Goal: Information Seeking & Learning: Check status

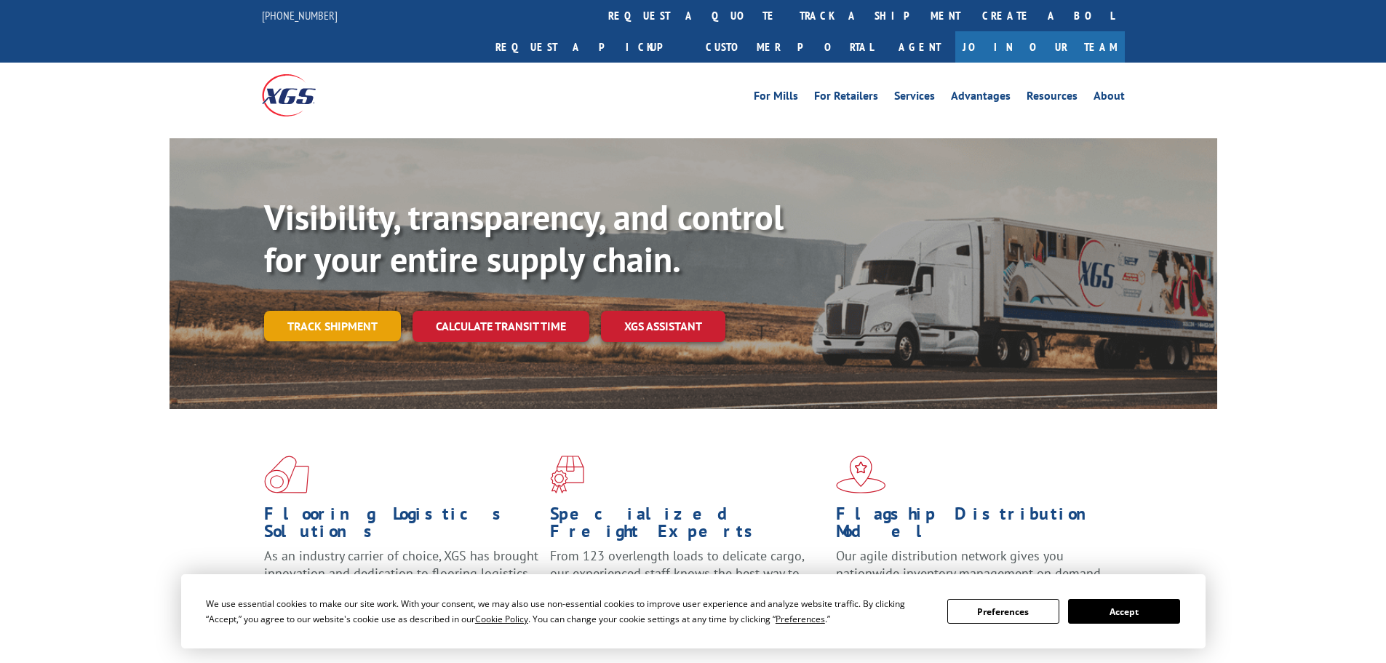
click at [356, 311] on link "Track shipment" at bounding box center [332, 326] width 137 height 31
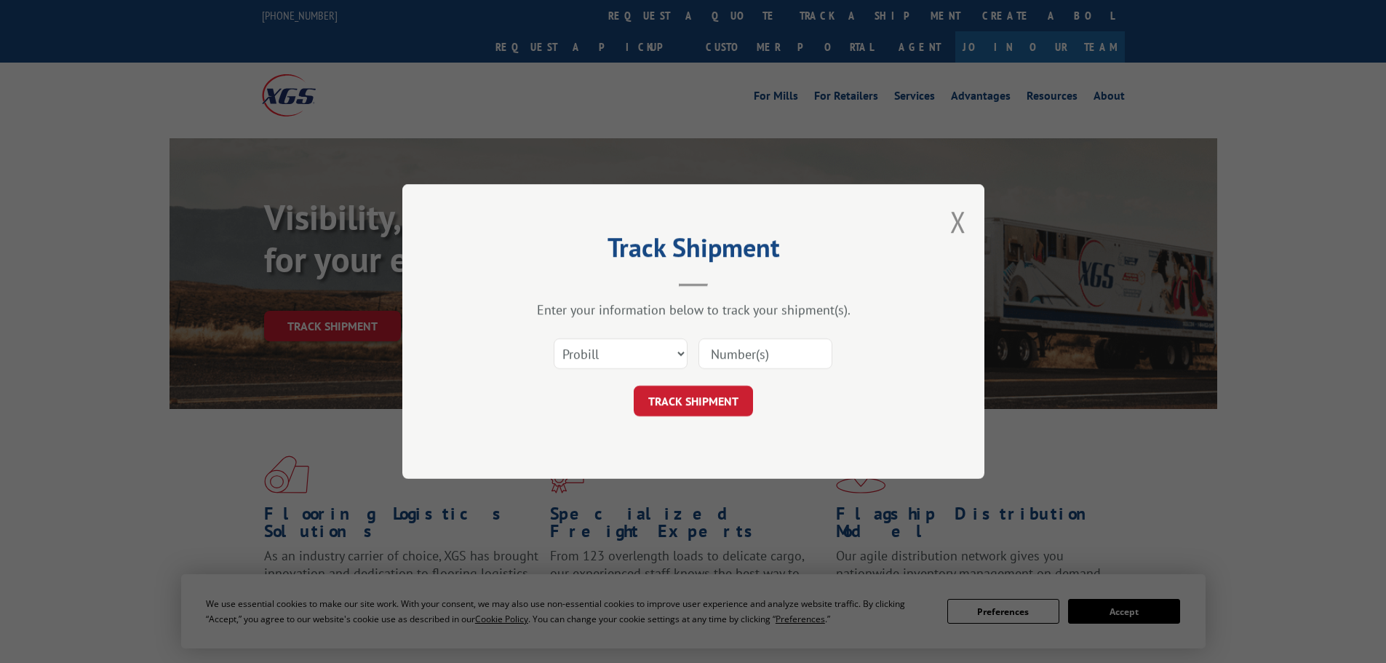
click at [791, 358] on input at bounding box center [765, 353] width 134 height 31
paste input "17603594"
type input "17603594"
click at [723, 383] on form "Select category... Probill BOL PO 17603594 TRACK SHIPMENT" at bounding box center [693, 373] width 437 height 87
click at [723, 400] on button "TRACK SHIPMENT" at bounding box center [693, 401] width 119 height 31
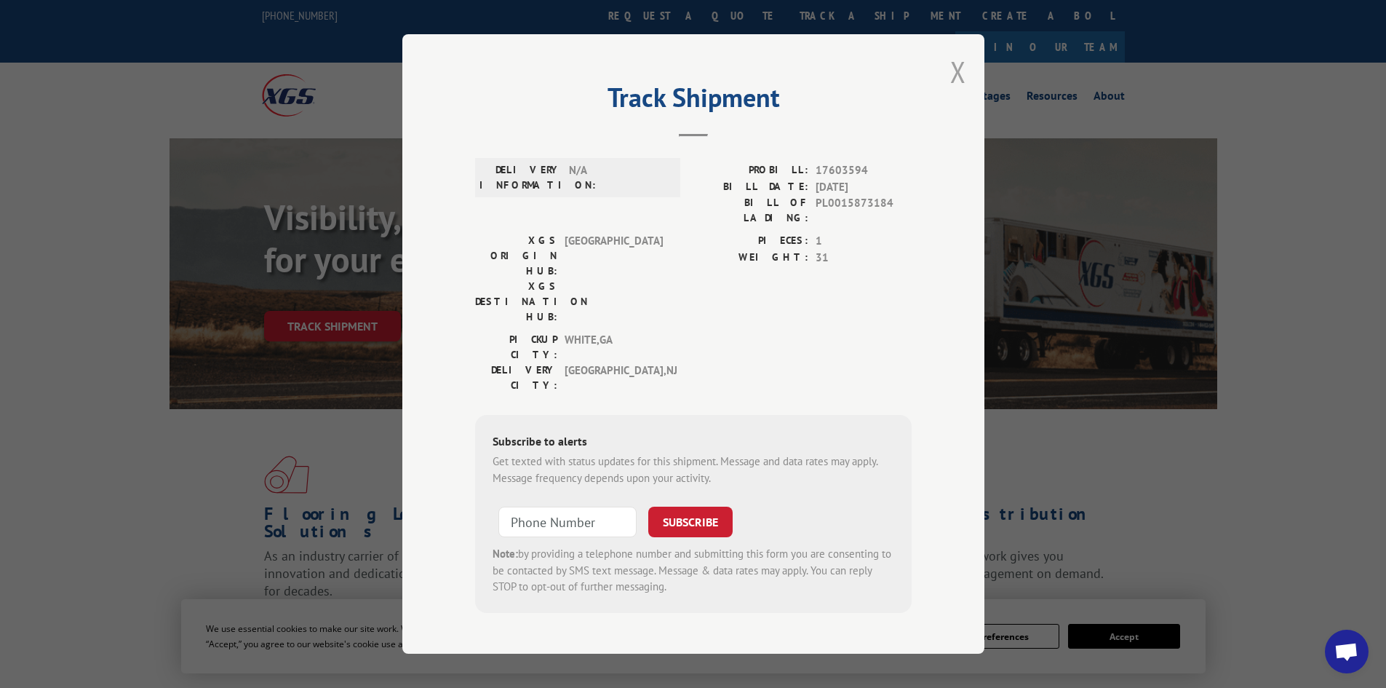
click at [957, 89] on button "Close modal" at bounding box center [958, 71] width 16 height 39
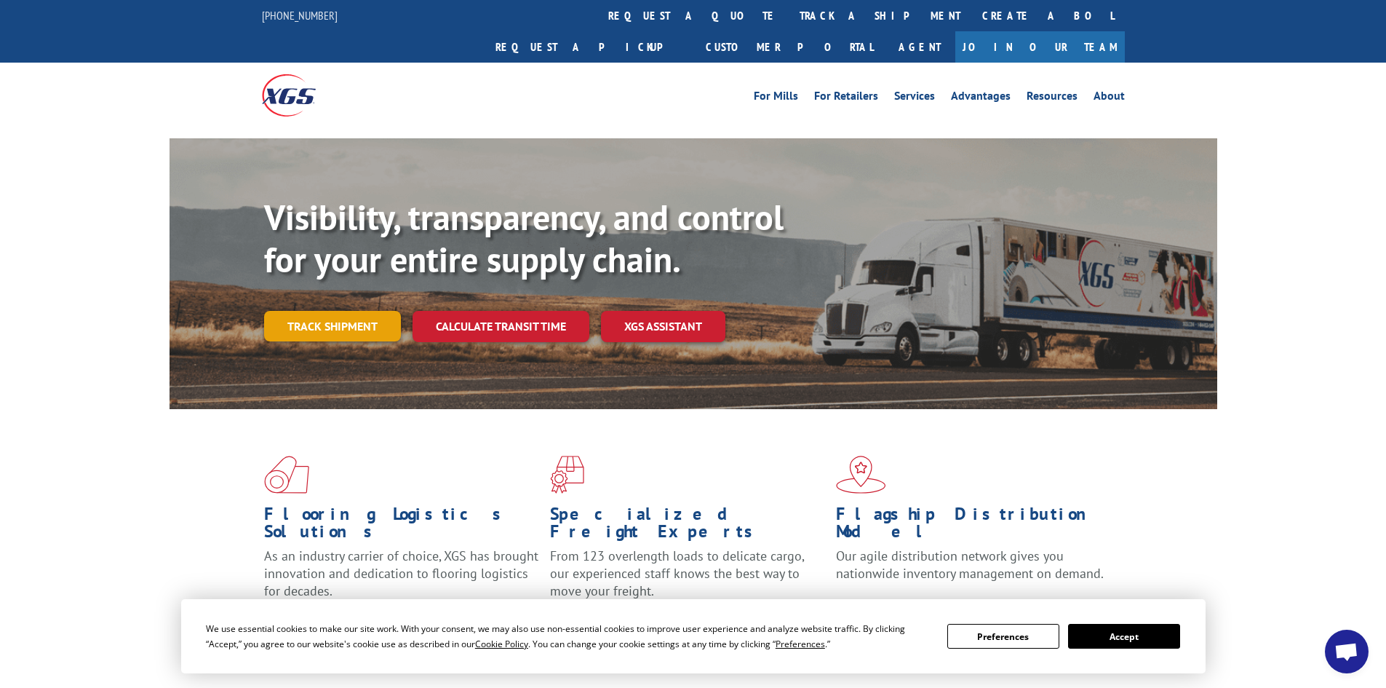
click at [347, 311] on link "Track shipment" at bounding box center [332, 326] width 137 height 31
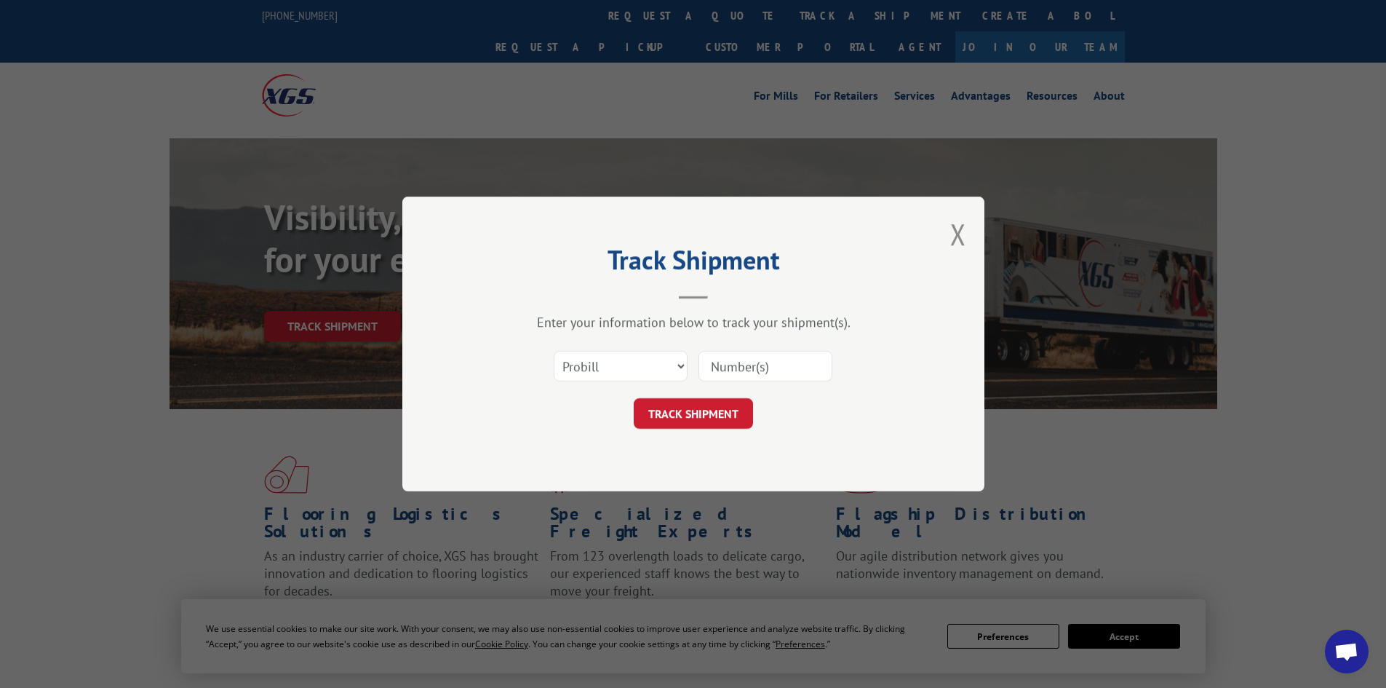
click at [749, 368] on input at bounding box center [765, 366] width 134 height 31
paste input "17597637"
type input "17597637"
click at [701, 407] on button "TRACK SHIPMENT" at bounding box center [693, 413] width 119 height 31
